Goal: Transaction & Acquisition: Purchase product/service

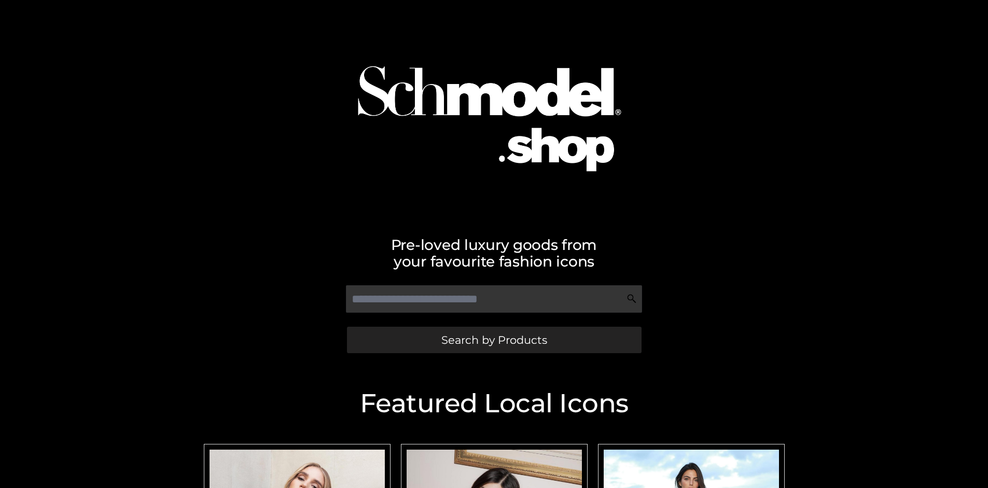
click at [494, 340] on span "Search by Products" at bounding box center [494, 339] width 106 height 11
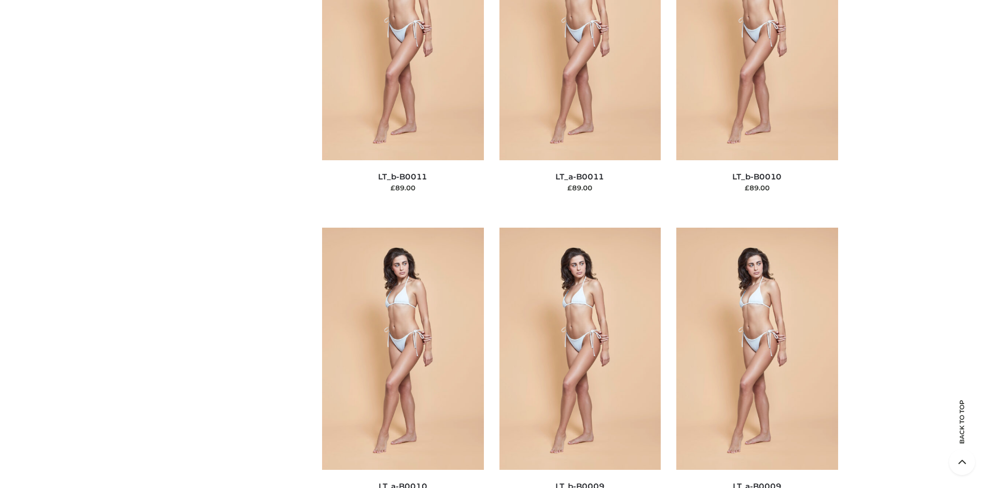
scroll to position [134, 0]
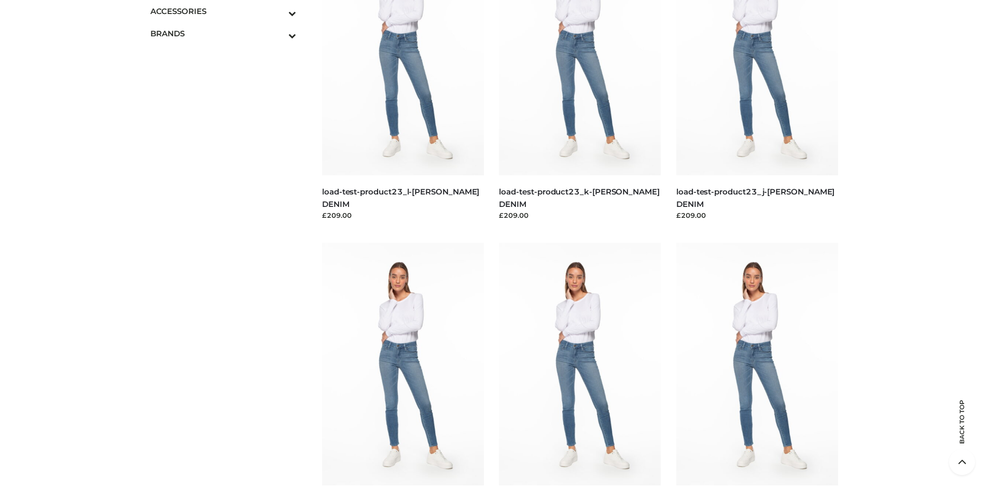
click at [278, 11] on icon "Toggle Submenu" at bounding box center [238, 13] width 116 height 12
click at [228, 55] on span "JEWELRY" at bounding box center [229, 56] width 136 height 12
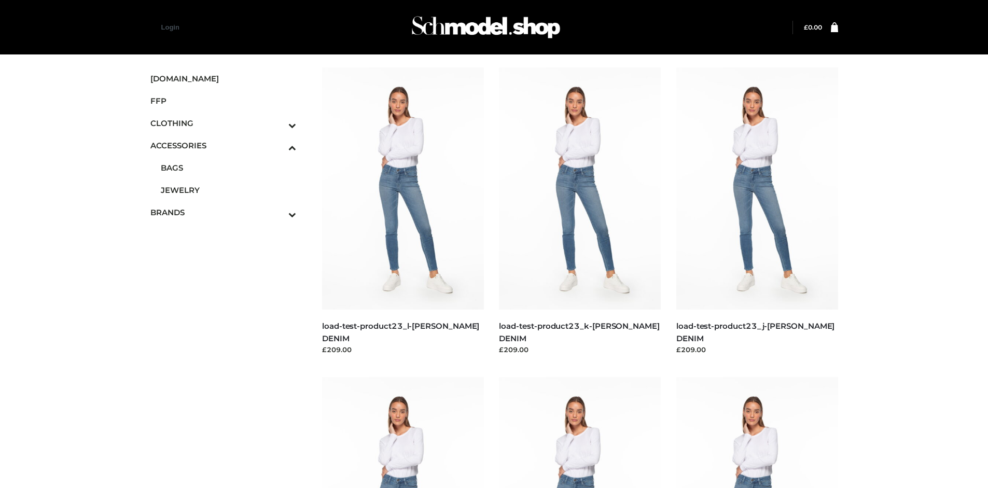
scroll to position [4545, 0]
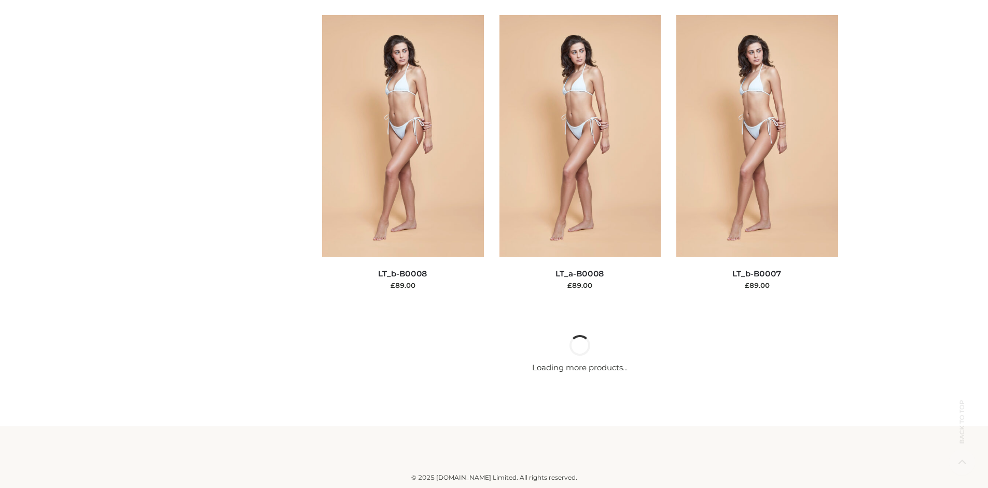
click at [402, 257] on img at bounding box center [403, 136] width 162 height 242
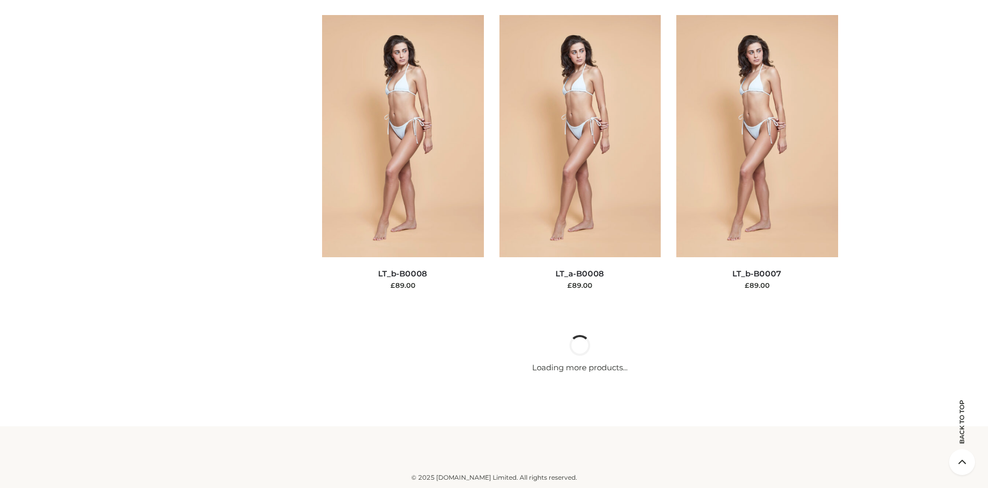
click at [580, 257] on img at bounding box center [580, 136] width 162 height 242
